Goal: Check status: Check status

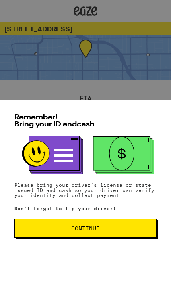
click at [135, 238] on button "Continue" at bounding box center [85, 228] width 142 height 19
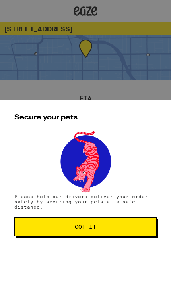
click at [137, 230] on span "Got it" at bounding box center [85, 227] width 129 height 6
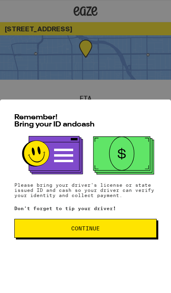
click at [145, 238] on button "Continue" at bounding box center [85, 228] width 142 height 19
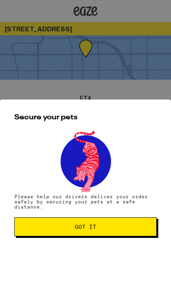
click at [145, 229] on span "Got it" at bounding box center [85, 227] width 129 height 6
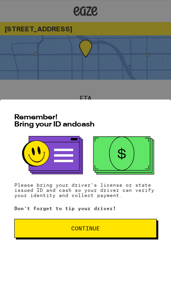
click at [138, 230] on button "Continue" at bounding box center [85, 228] width 142 height 19
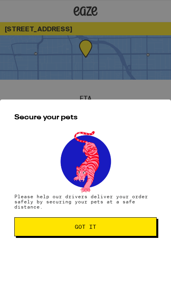
click at [135, 230] on span "Got it" at bounding box center [85, 227] width 129 height 6
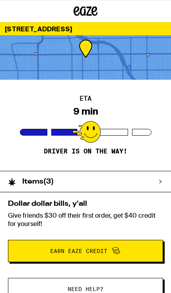
click at [130, 226] on p "Give friends $30 off their first order, get $40 credit for yourself!" at bounding box center [85, 220] width 155 height 17
